Goal: Task Accomplishment & Management: Manage account settings

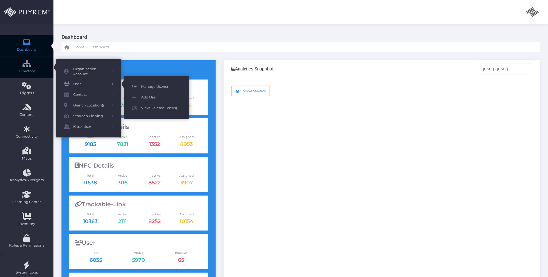
click at [150, 84] on span "Manage User(s)" at bounding box center [161, 86] width 40 height 7
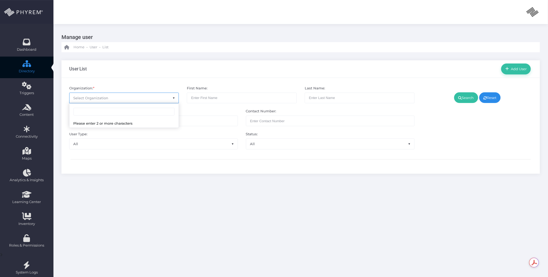
click at [124, 97] on span "Select Organization" at bounding box center [123, 98] width 109 height 10
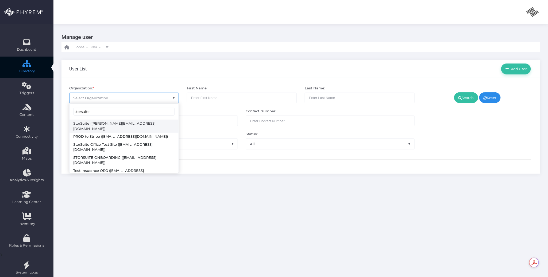
type input "storsuite"
select select "4794"
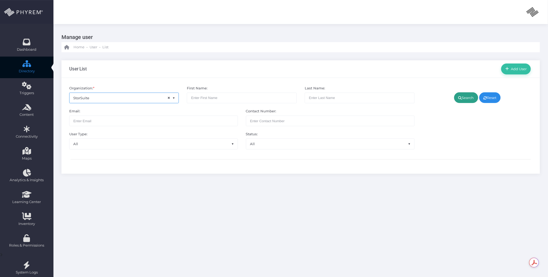
click at [469, 98] on link "Search" at bounding box center [466, 97] width 24 height 11
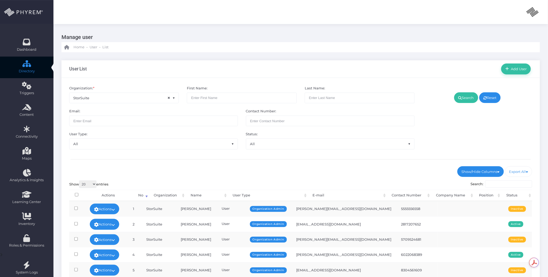
scroll to position [91, 0]
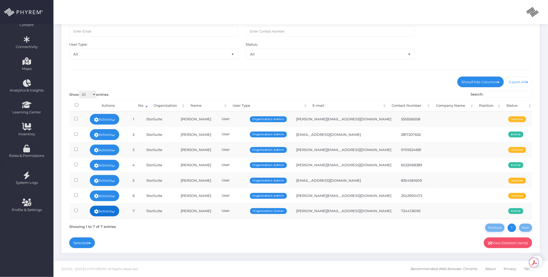
click at [119, 213] on link "Actions" at bounding box center [104, 211] width 29 height 11
click at [114, 199] on link "Sign In" at bounding box center [107, 201] width 35 height 10
